Goal: Transaction & Acquisition: Download file/media

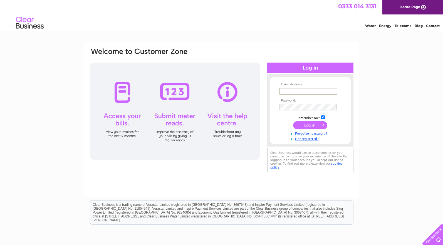
type input "bizscotland@gmail.com"
click at [320, 128] on input "submit" at bounding box center [310, 125] width 34 height 8
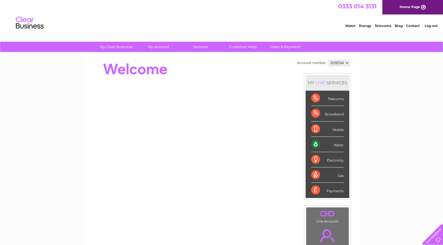
drag, startPoint x: 341, startPoint y: 145, endPoint x: 336, endPoint y: 144, distance: 5.4
click at [341, 145] on div "Water" at bounding box center [327, 144] width 33 height 15
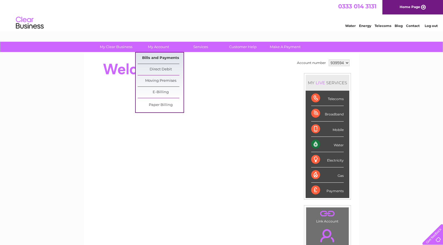
click at [157, 56] on link "Bills and Payments" at bounding box center [161, 58] width 46 height 11
click at [166, 91] on link "E-Billing" at bounding box center [161, 92] width 46 height 11
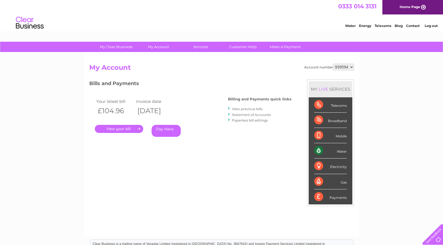
click at [130, 128] on link "." at bounding box center [119, 129] width 48 height 8
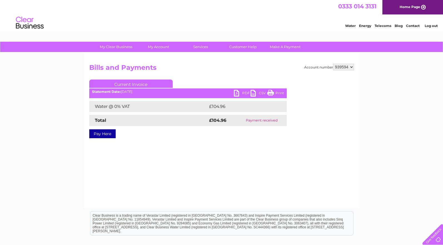
click at [238, 91] on link "PDF" at bounding box center [242, 94] width 17 height 8
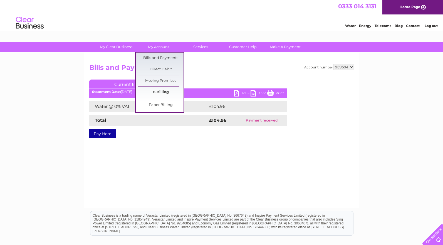
click at [151, 95] on link "E-Billing" at bounding box center [161, 92] width 46 height 11
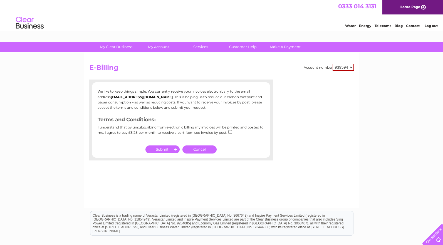
click at [207, 150] on link "Cancel" at bounding box center [199, 149] width 34 height 8
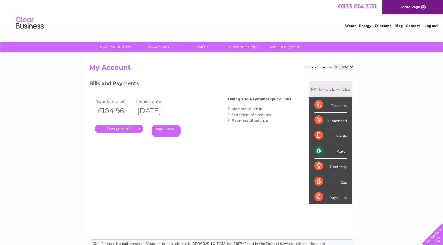
click at [237, 108] on link "View previous bills" at bounding box center [247, 109] width 31 height 4
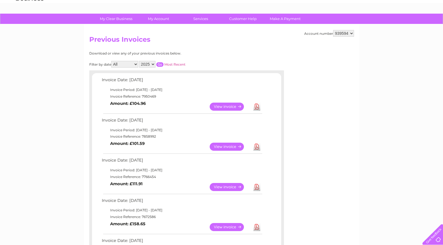
scroll to position [28, 0]
click at [256, 184] on link "Download" at bounding box center [256, 187] width 7 height 8
click at [257, 145] on link "Download" at bounding box center [256, 146] width 7 height 8
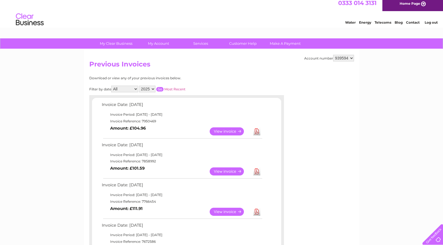
scroll to position [3, 0]
click at [257, 130] on link "Download" at bounding box center [256, 132] width 7 height 8
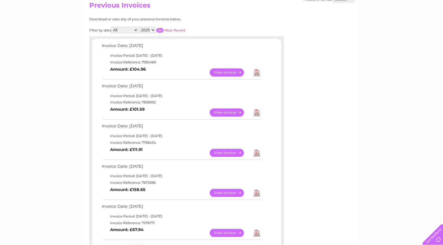
scroll to position [63, 0]
click at [195, 136] on td "Invoice Period: [DATE] - [DATE]" at bounding box center [181, 135] width 163 height 7
click at [258, 150] on link "Download" at bounding box center [256, 152] width 7 height 8
